Goal: Information Seeking & Learning: Check status

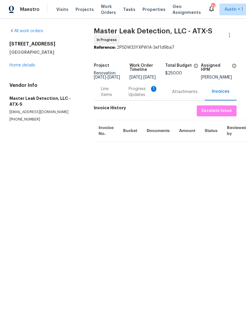
click at [149, 11] on span "Properties" at bounding box center [153, 9] width 23 height 6
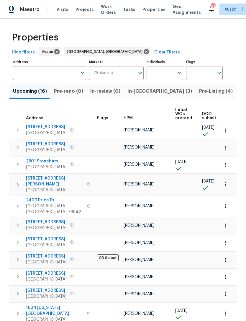
click at [138, 94] on span "In-[GEOGRAPHIC_DATA] (3)" at bounding box center [159, 91] width 65 height 8
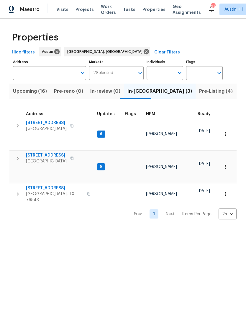
click at [26, 91] on span "Upcoming (16)" at bounding box center [30, 91] width 34 height 8
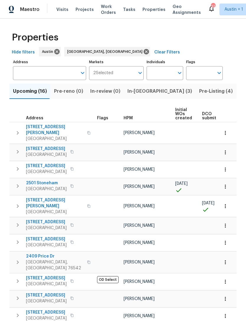
click at [134, 92] on span "In-[GEOGRAPHIC_DATA] (3)" at bounding box center [159, 91] width 65 height 8
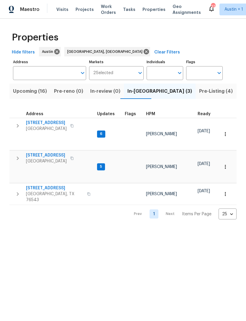
click at [24, 90] on span "Upcoming (16)" at bounding box center [30, 91] width 34 height 8
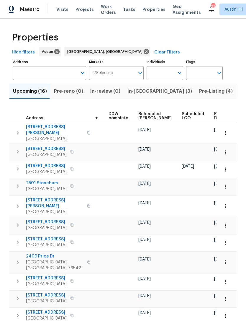
scroll to position [0, 154]
click at [143, 116] on span "Scheduled [PERSON_NAME]" at bounding box center [155, 116] width 33 height 8
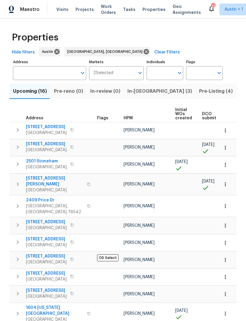
click at [14, 129] on icon "button" at bounding box center [17, 129] width 7 height 7
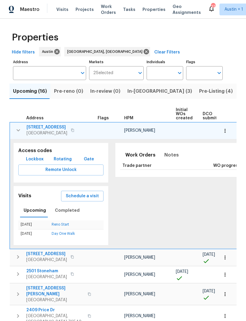
click at [37, 125] on span "[STREET_ADDRESS]" at bounding box center [47, 127] width 41 height 6
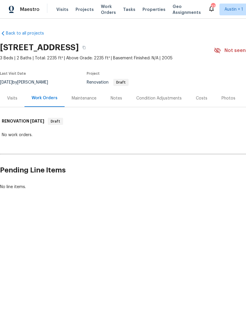
click at [10, 98] on div "Visits" at bounding box center [12, 98] width 10 height 6
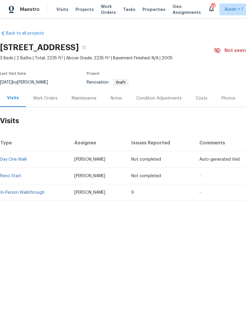
click at [24, 190] on link "In-Person Walkthrough" at bounding box center [22, 192] width 44 height 4
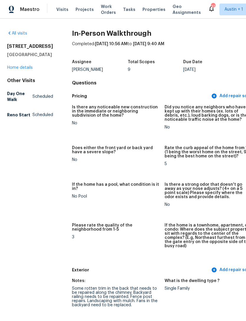
click at [143, 12] on span "Properties" at bounding box center [153, 9] width 23 height 6
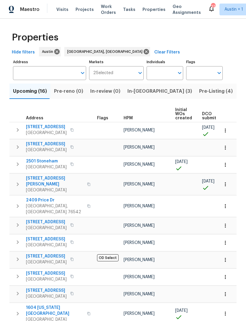
click at [34, 187] on span "[GEOGRAPHIC_DATA]" at bounding box center [54, 190] width 57 height 6
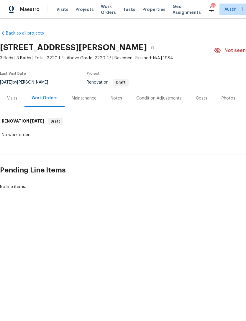
click at [14, 94] on div "Visits" at bounding box center [12, 97] width 24 height 17
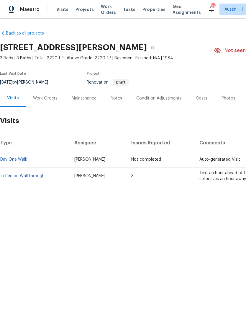
click at [14, 174] on link "In-Person Walkthrough" at bounding box center [22, 176] width 44 height 4
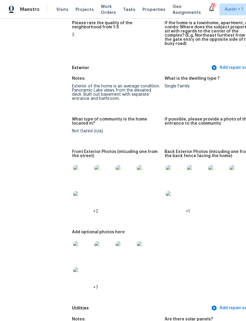
scroll to position [203, 0]
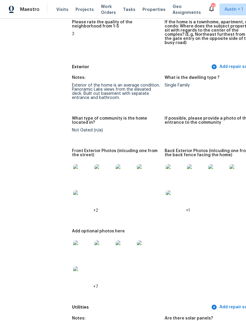
click at [166, 167] on img at bounding box center [175, 173] width 19 height 19
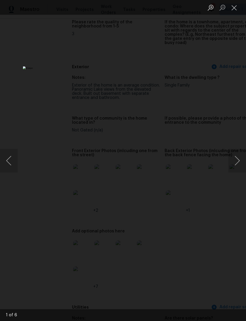
click at [239, 162] on button "Next image" at bounding box center [237, 161] width 18 height 24
click at [236, 162] on button "Next image" at bounding box center [237, 161] width 18 height 24
click at [234, 8] on button "Close lightbox" at bounding box center [234, 7] width 12 height 10
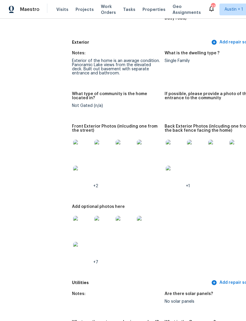
scroll to position [227, 0]
click at [73, 222] on img at bounding box center [82, 225] width 19 height 19
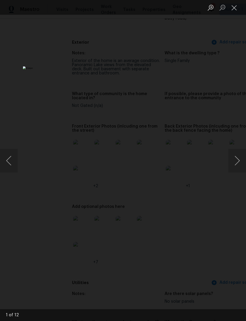
click at [238, 161] on button "Next image" at bounding box center [237, 161] width 18 height 24
click at [236, 159] on button "Next image" at bounding box center [237, 161] width 18 height 24
click at [238, 160] on button "Next image" at bounding box center [237, 161] width 18 height 24
click at [236, 160] on button "Next image" at bounding box center [237, 161] width 18 height 24
click at [232, 162] on button "Next image" at bounding box center [237, 161] width 18 height 24
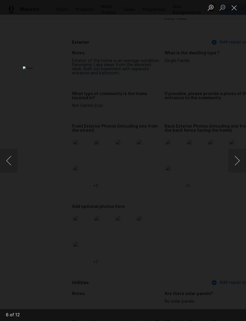
click at [232, 160] on button "Next image" at bounding box center [237, 161] width 18 height 24
click at [235, 159] on button "Next image" at bounding box center [237, 161] width 18 height 24
click at [232, 6] on button "Close lightbox" at bounding box center [234, 7] width 12 height 10
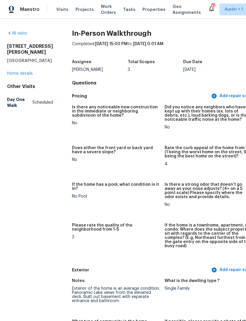
scroll to position [0, 0]
click at [16, 71] on link "Home details" at bounding box center [20, 73] width 26 height 4
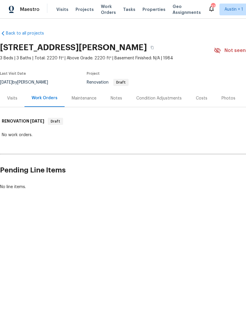
click at [10, 97] on div "Visits" at bounding box center [12, 98] width 10 height 6
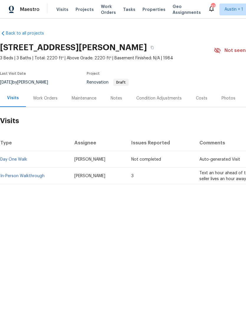
click at [18, 177] on link "In-Person Walkthrough" at bounding box center [22, 176] width 44 height 4
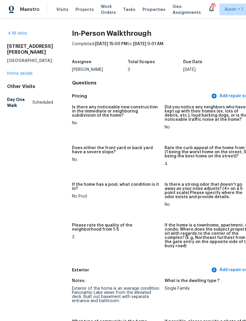
click at [17, 75] on link "Home details" at bounding box center [20, 73] width 26 height 4
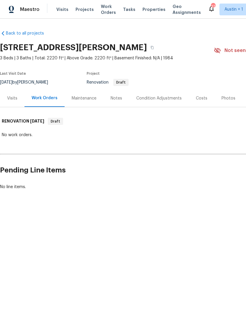
click at [12, 100] on div "Visits" at bounding box center [12, 98] width 10 height 6
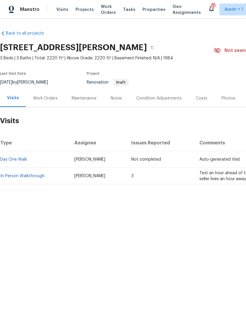
click at [114, 99] on div "Notes" at bounding box center [116, 98] width 11 height 6
